Goal: Transaction & Acquisition: Register for event/course

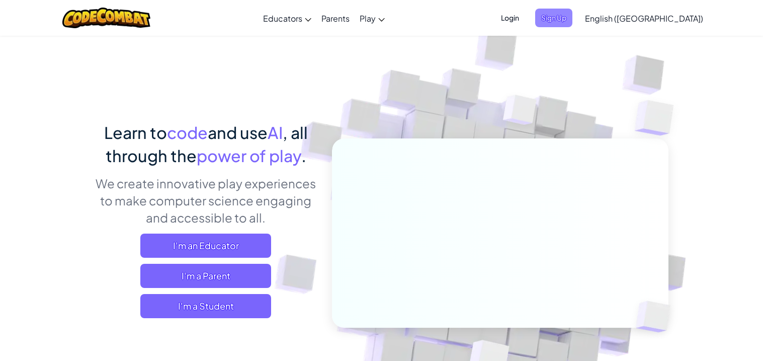
click at [572, 18] on span "Sign Up" at bounding box center [553, 18] width 37 height 19
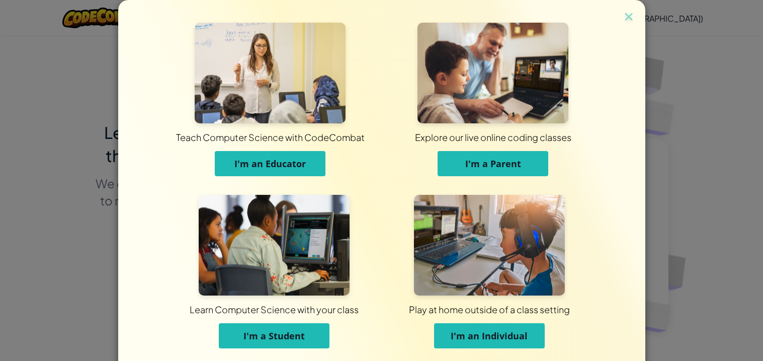
click at [521, 330] on span "I'm an Individual" at bounding box center [489, 335] width 77 height 12
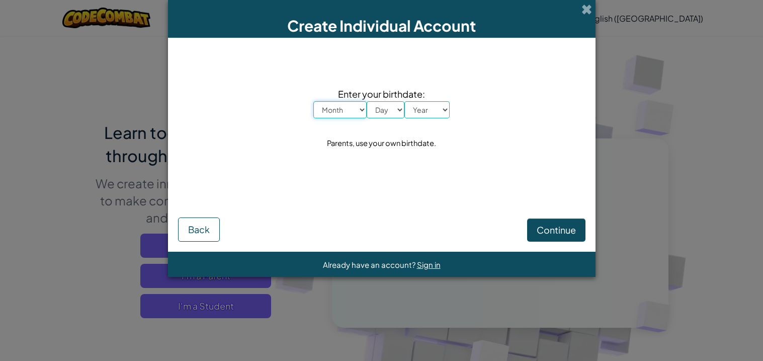
click at [341, 115] on select "Month January February March April May June July August September October Novem…" at bounding box center [339, 109] width 53 height 17
select select "5"
click at [313, 101] on select "Month January February March April May June July August September October Novem…" at bounding box center [339, 109] width 53 height 17
click at [388, 111] on select "Day 1 2 3 4 5 6 7 8 9 10 11 12 13 14 15 16 17 18 19 20 21 22 23 24 25 26 27 28 …" at bounding box center [386, 109] width 38 height 17
select select "5"
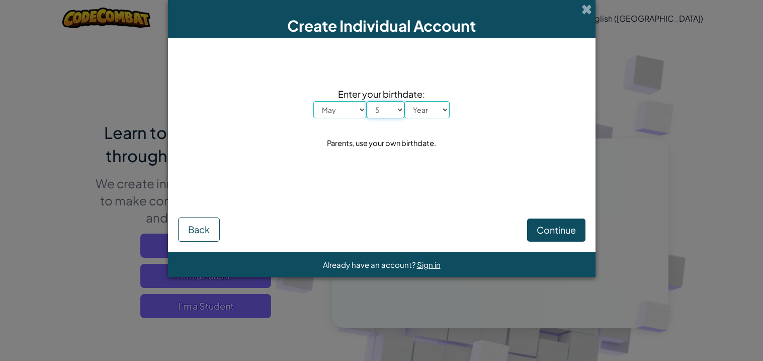
click at [367, 101] on select "Day 1 2 3 4 5 6 7 8 9 10 11 12 13 14 15 16 17 18 19 20 21 22 23 24 25 26 27 28 …" at bounding box center [386, 109] width 38 height 17
click at [418, 114] on select "Year [DATE] 2024 2023 2022 2021 2020 2019 2018 2017 2016 2015 2014 2013 2012 20…" at bounding box center [426, 109] width 45 height 17
select select "2014"
click at [404, 101] on select "Year [DATE] 2024 2023 2022 2021 2020 2019 2018 2017 2016 2015 2014 2013 2012 20…" at bounding box center [426, 109] width 45 height 17
click at [545, 232] on span "Continue" at bounding box center [556, 230] width 39 height 12
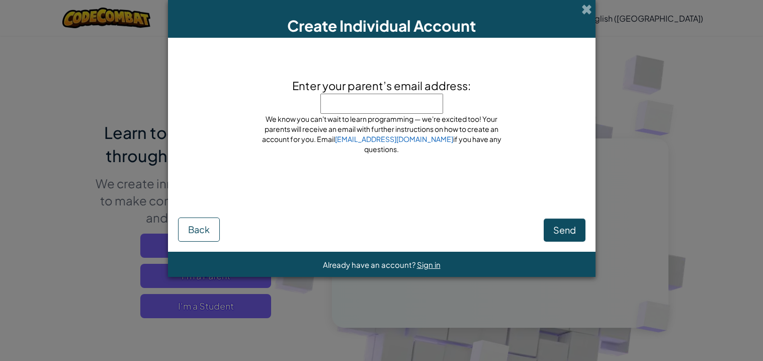
paste input "[EMAIL_ADDRESS][DOMAIN_NAME]"
type input "[EMAIL_ADDRESS][DOMAIN_NAME]"
click at [573, 235] on span "Send" at bounding box center [564, 230] width 23 height 12
